Goal: Check status: Check status

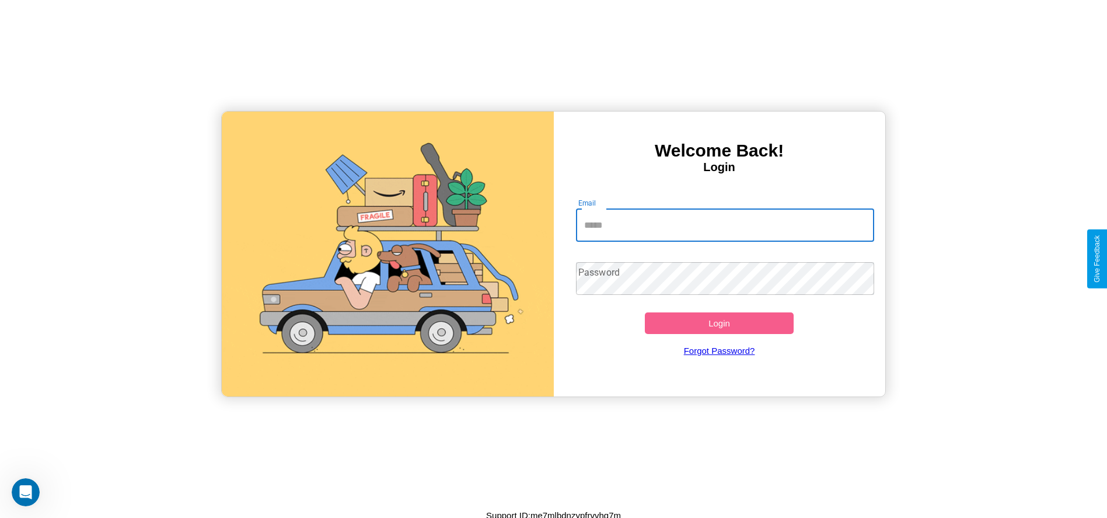
click at [725, 225] on input "Email" at bounding box center [725, 225] width 298 height 33
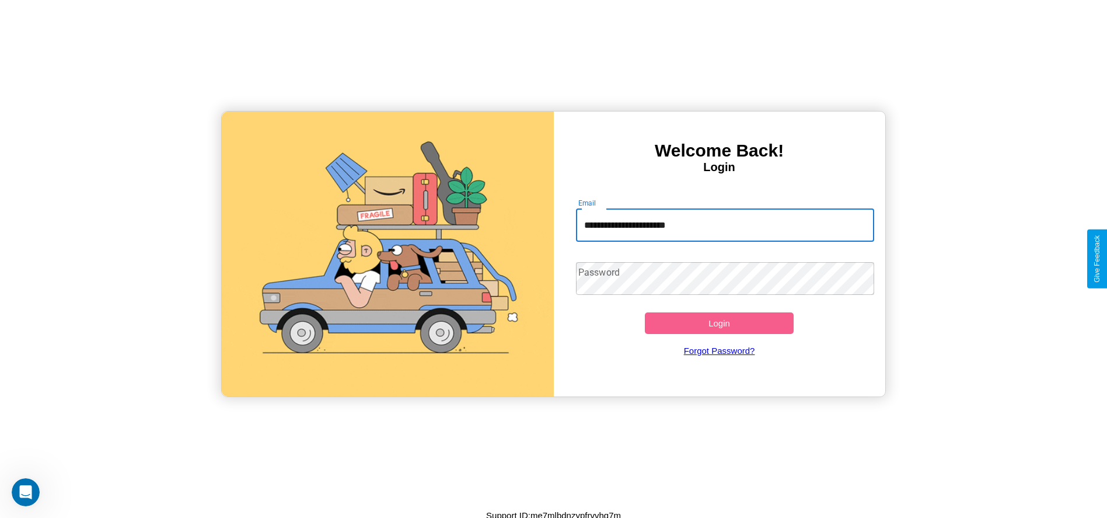
type input "**********"
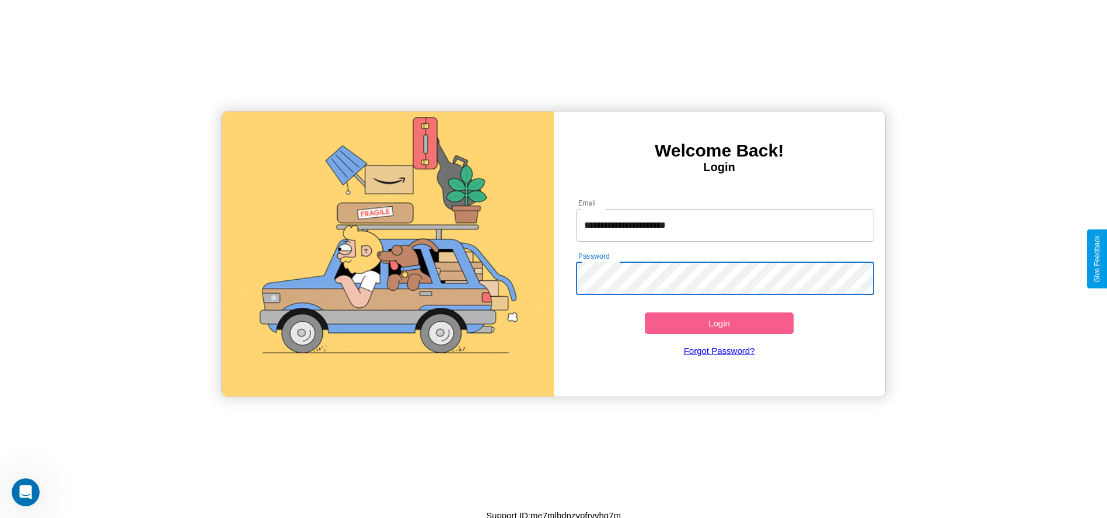
click at [719, 323] on button "Login" at bounding box center [719, 323] width 149 height 22
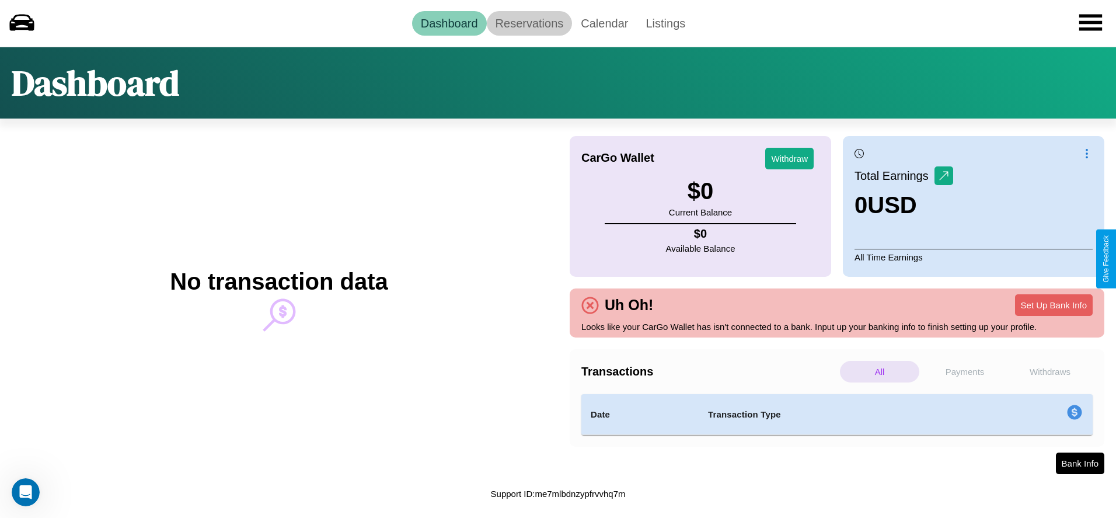
click at [529, 23] on link "Reservations" at bounding box center [530, 23] width 86 height 25
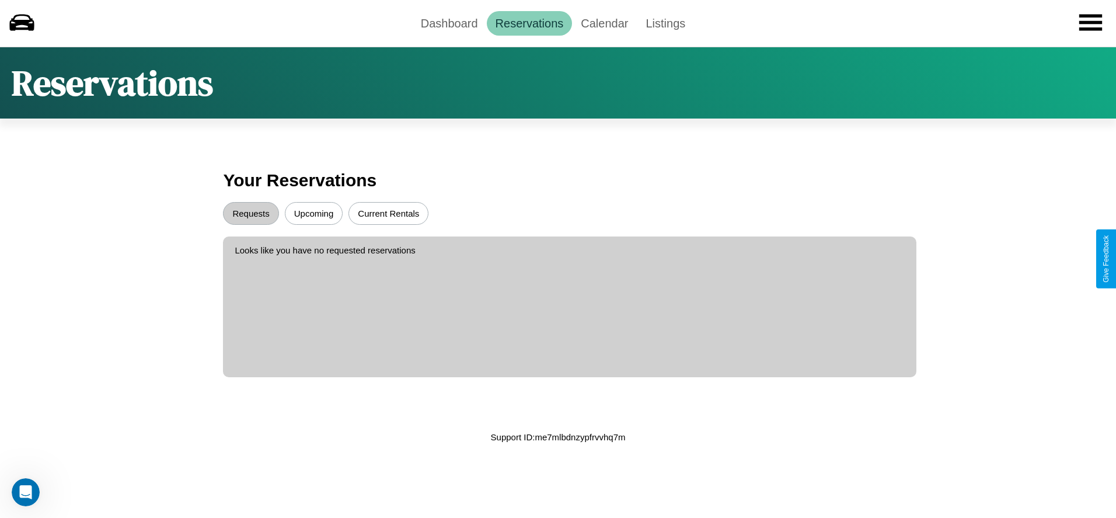
click at [313, 213] on button "Upcoming" at bounding box center [314, 213] width 58 height 23
click at [251, 213] on button "Requests" at bounding box center [250, 213] width 55 height 23
